Goal: Navigation & Orientation: Find specific page/section

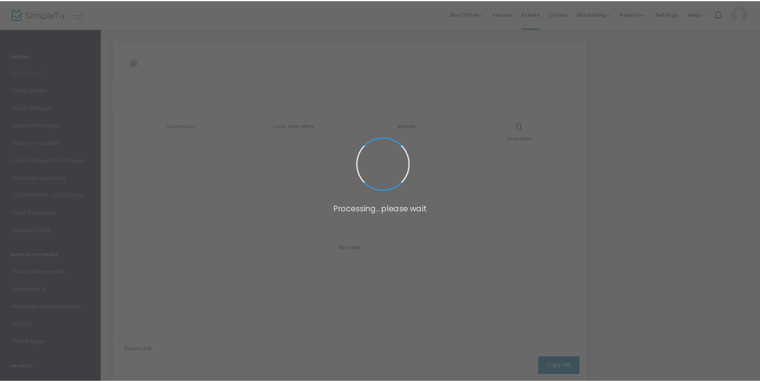
scroll to position [63, 0]
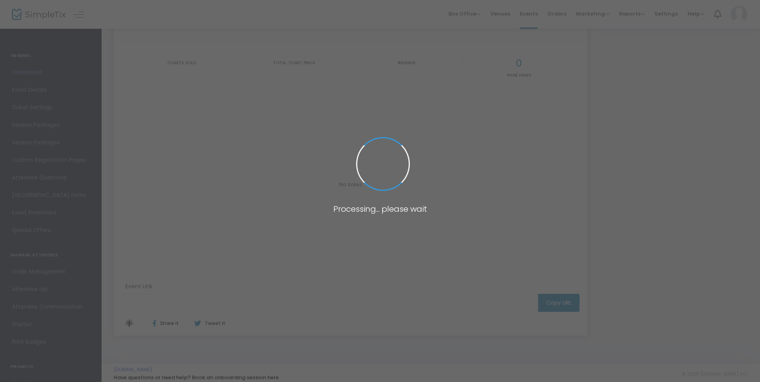
type input "https://www.simpletix.com/e/dueling-pianos-tickets-227176"
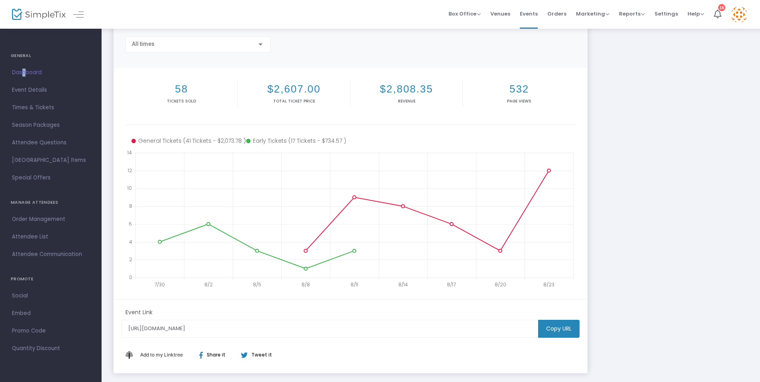
click at [20, 72] on span "Dashboard" at bounding box center [51, 72] width 78 height 10
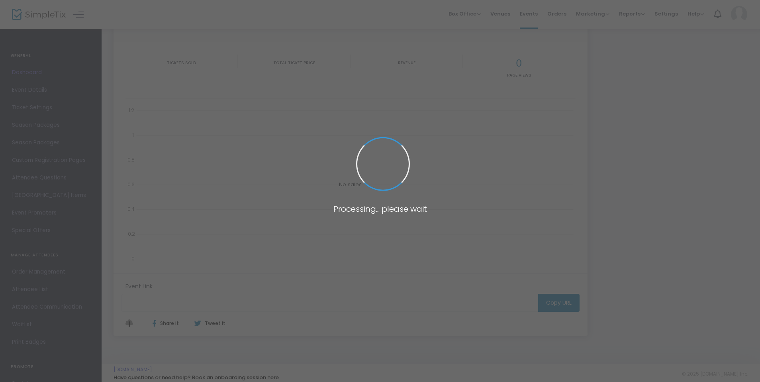
type input "https://www.simpletix.com/e/dueling-pianos-tickets-227176"
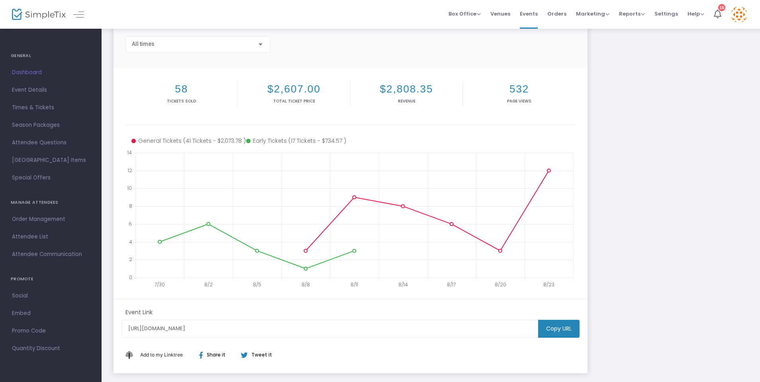
click at [22, 53] on h4 "GENERAL" at bounding box center [51, 56] width 80 height 16
click at [22, 6] on div at bounding box center [31, 14] width 39 height 29
click at [23, 14] on img at bounding box center [39, 15] width 54 height 12
